Goal: Task Accomplishment & Management: Complete application form

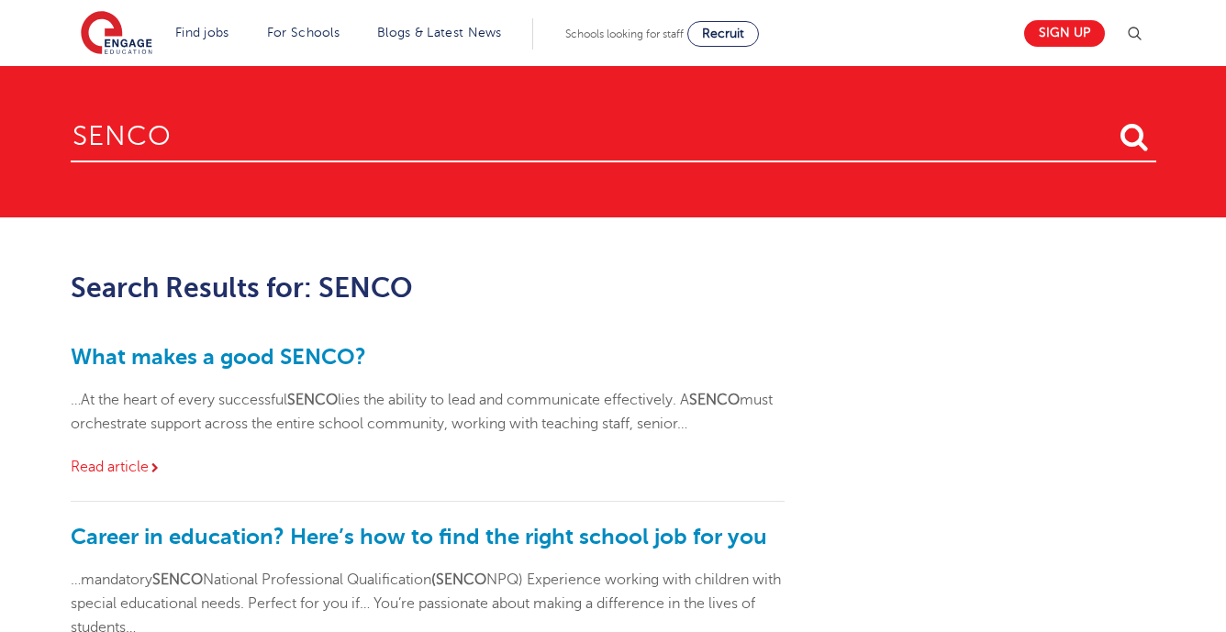
click at [215, 27] on link "Find jobs" at bounding box center [202, 33] width 54 height 14
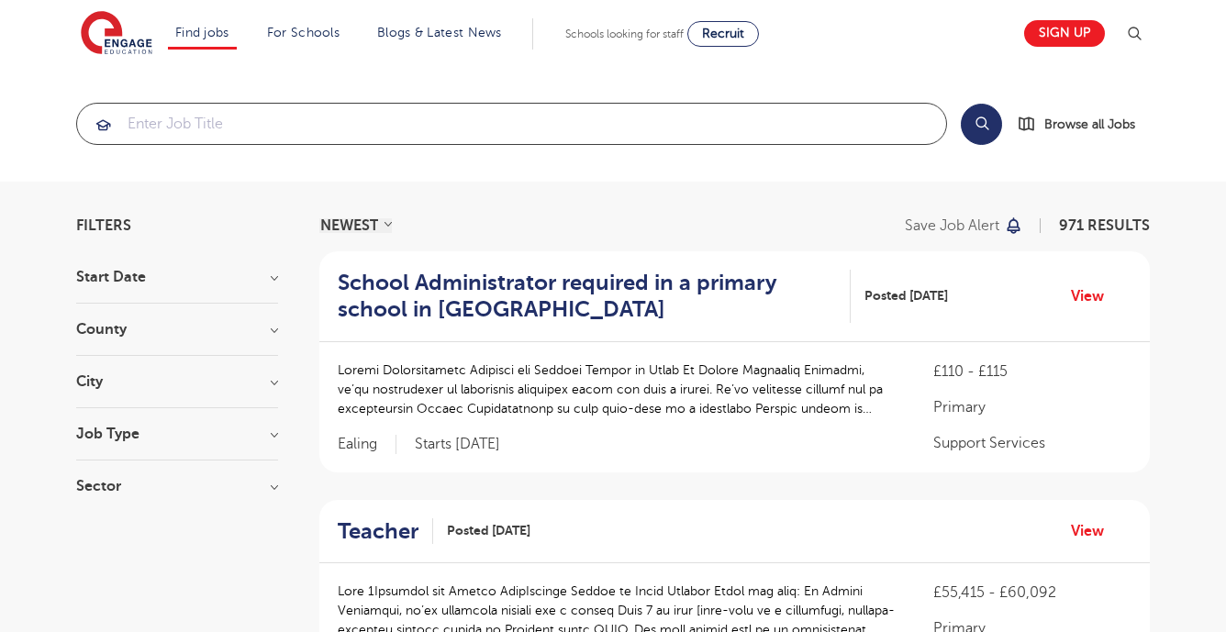
click at [287, 130] on input "search" at bounding box center [511, 124] width 869 height 40
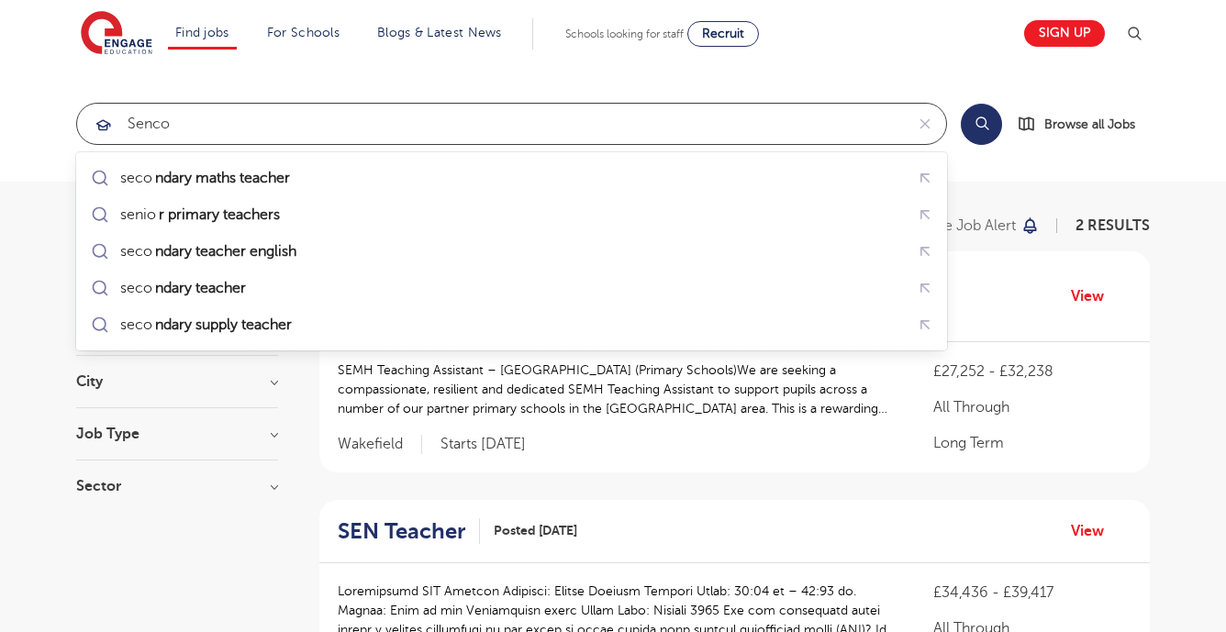
type input "senco"
click button "Submit" at bounding box center [0, 0] width 0 height 0
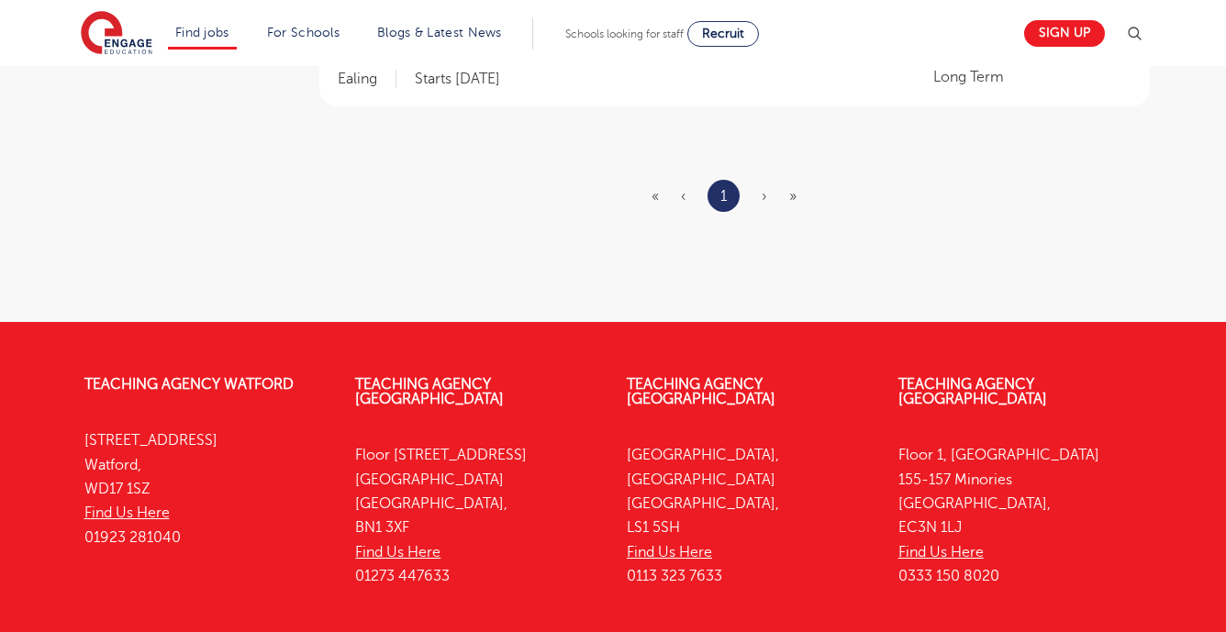
scroll to position [586, 0]
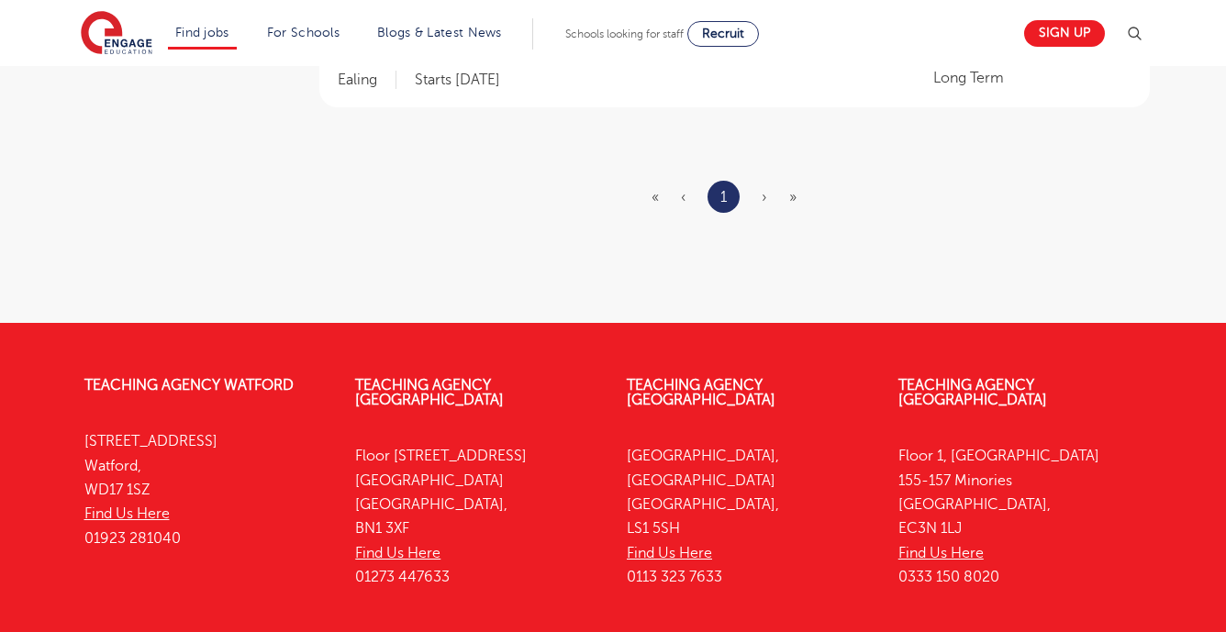
click at [765, 204] on span "›" at bounding box center [764, 197] width 6 height 17
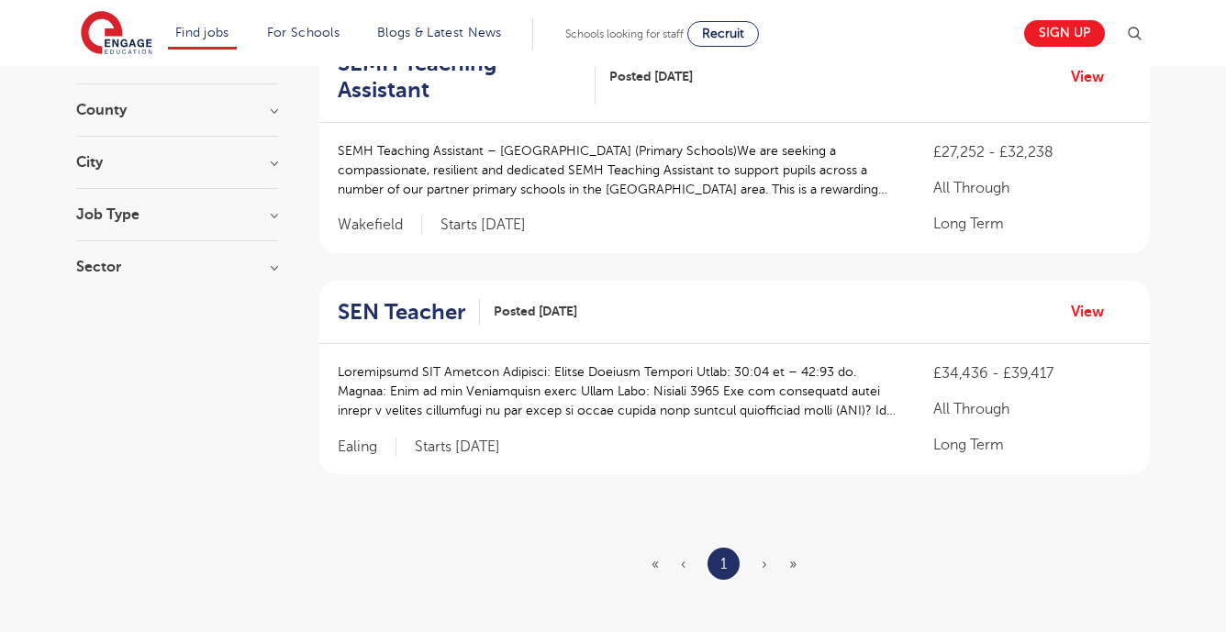
scroll to position [0, 0]
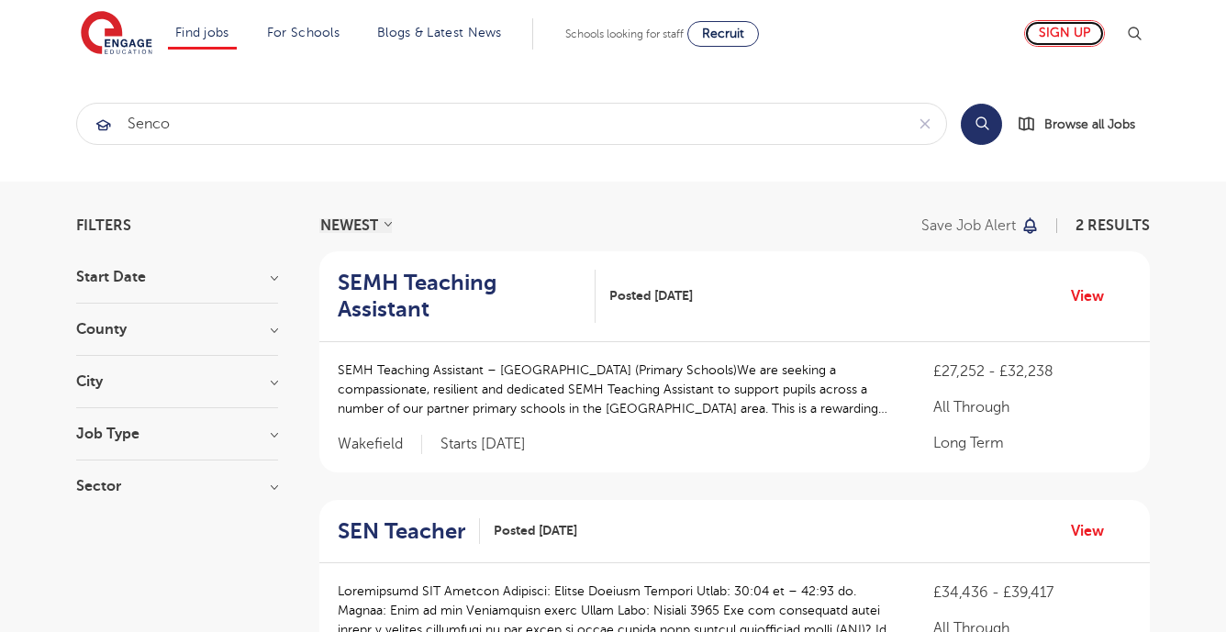
click at [1056, 37] on link "Sign up" at bounding box center [1064, 33] width 81 height 27
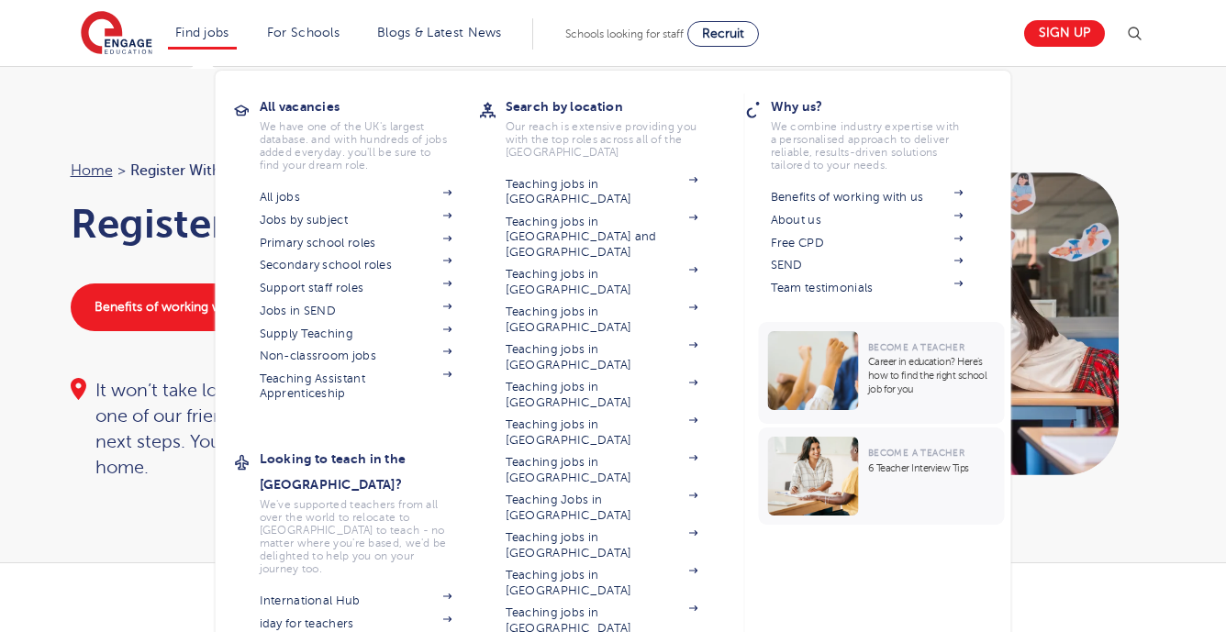
click at [223, 40] on li "Find jobs All vacancies We have one of the UK's largest database. and with hund…" at bounding box center [202, 33] width 69 height 31
click at [280, 208] on section "All jobs Jobs by subject Primary school roles Secondary school roles Support st…" at bounding box center [370, 293] width 220 height 217
click at [280, 204] on link "All jobs" at bounding box center [356, 197] width 193 height 15
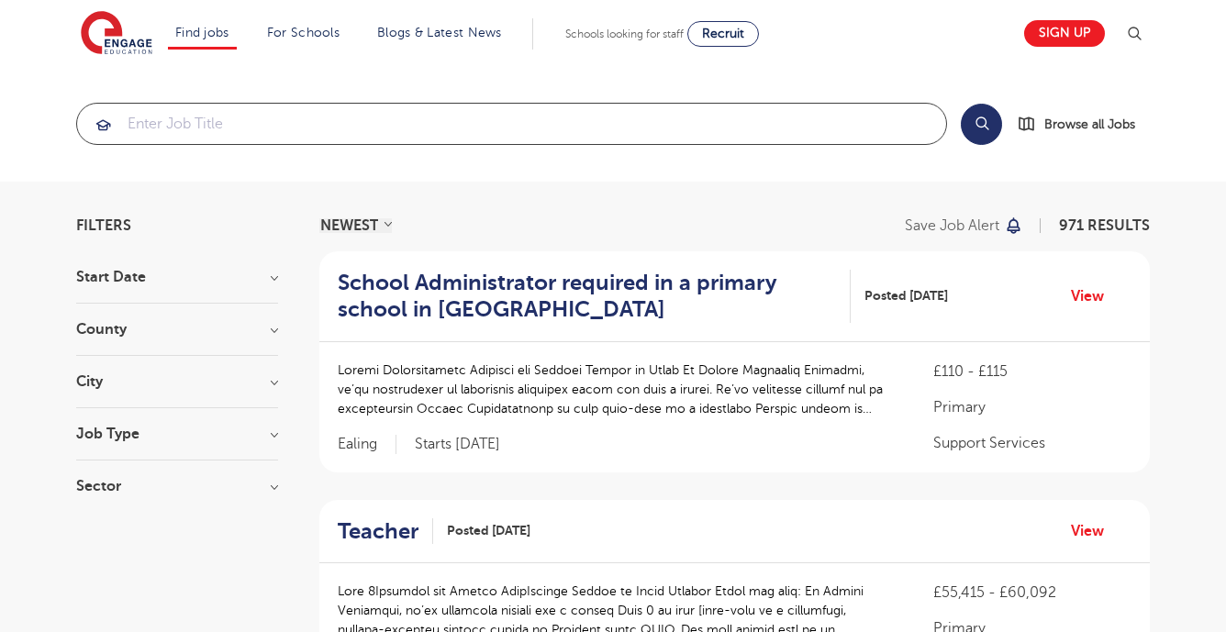
click at [301, 139] on input "search" at bounding box center [511, 124] width 869 height 40
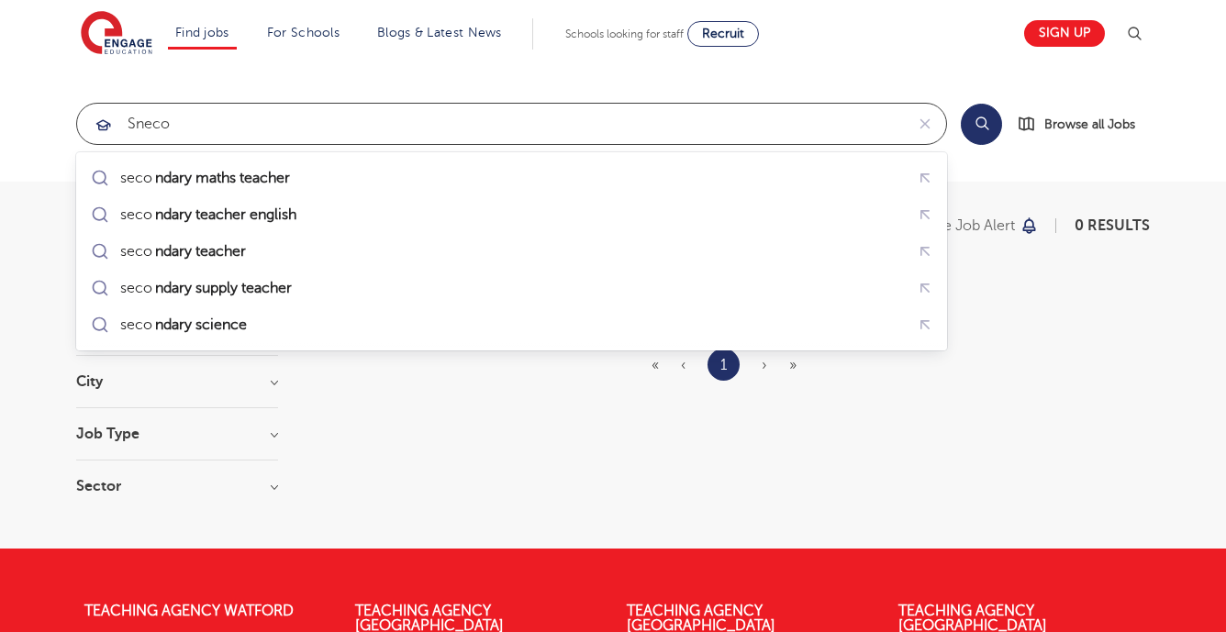
type input "sneco"
click button "Submit" at bounding box center [0, 0] width 0 height 0
